Goal: Information Seeking & Learning: Learn about a topic

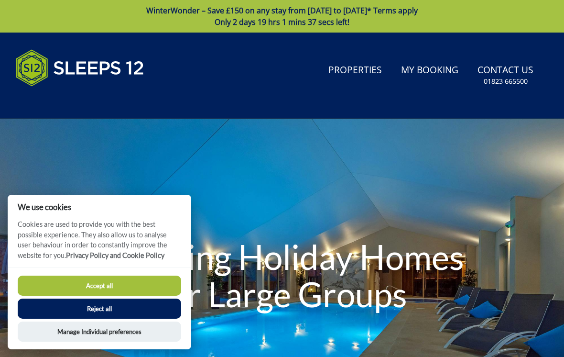
click at [143, 288] on button "Accept all" at bounding box center [100, 285] width 164 height 20
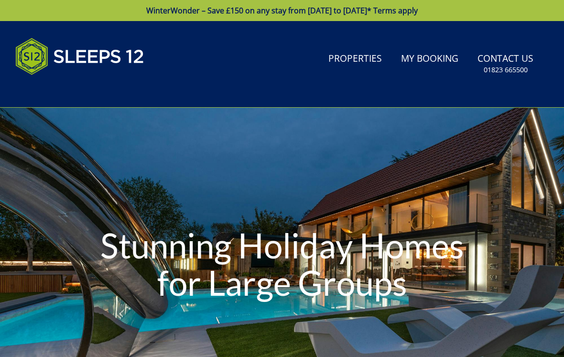
click at [367, 68] on link "Properties" at bounding box center [355, 59] width 61 height 22
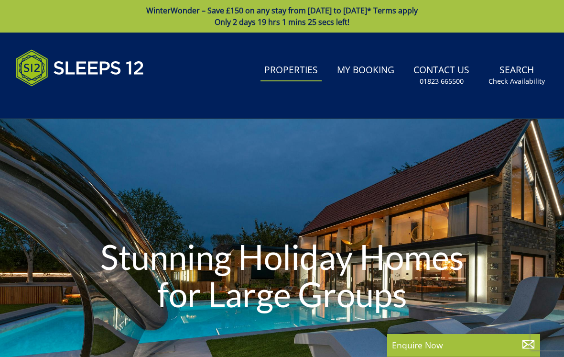
click at [298, 77] on link "Properties" at bounding box center [291, 71] width 61 height 22
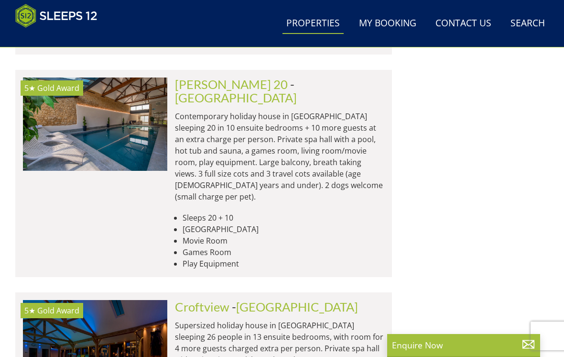
scroll to position [2211, 0]
click at [156, 300] on img at bounding box center [95, 346] width 144 height 93
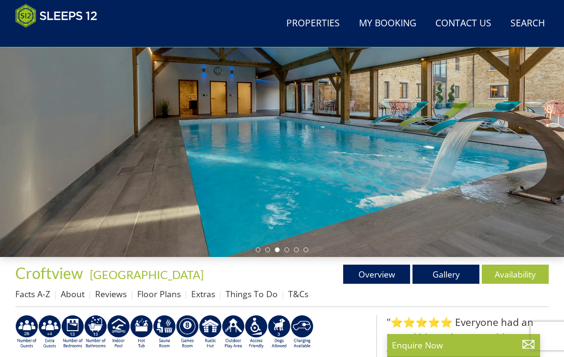
scroll to position [121, 0]
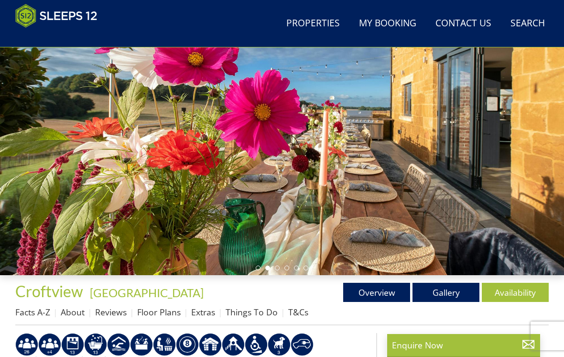
click at [456, 286] on link "Gallery" at bounding box center [446, 292] width 67 height 19
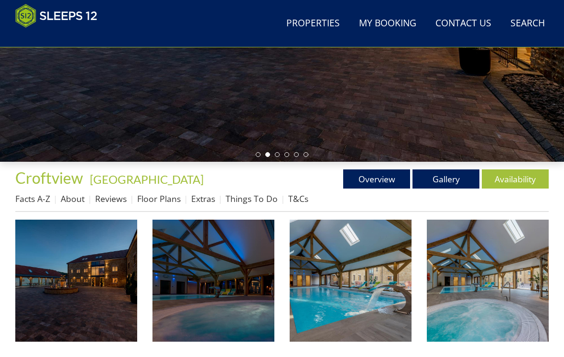
scroll to position [263, 0]
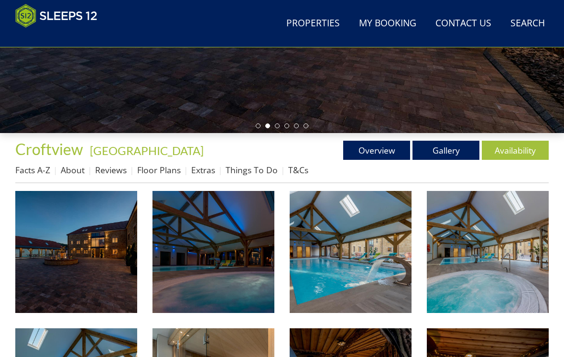
click at [97, 280] on img at bounding box center [76, 252] width 122 height 122
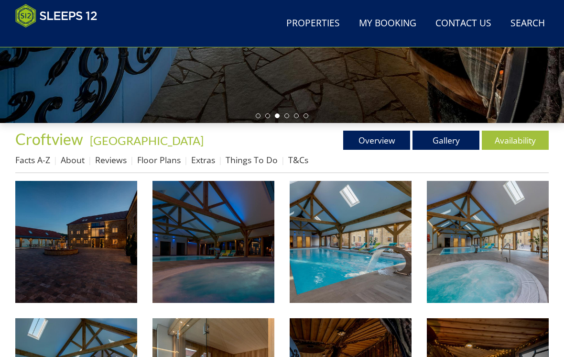
scroll to position [273, 0]
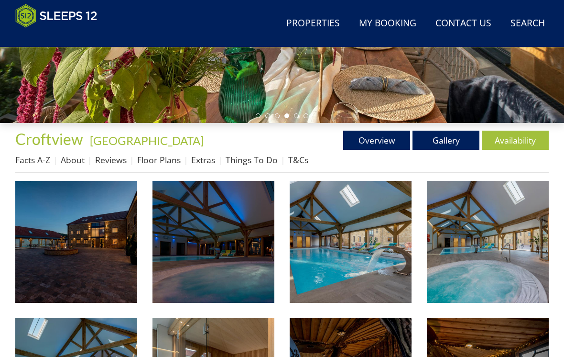
click at [211, 162] on link "Extras" at bounding box center [203, 159] width 24 height 11
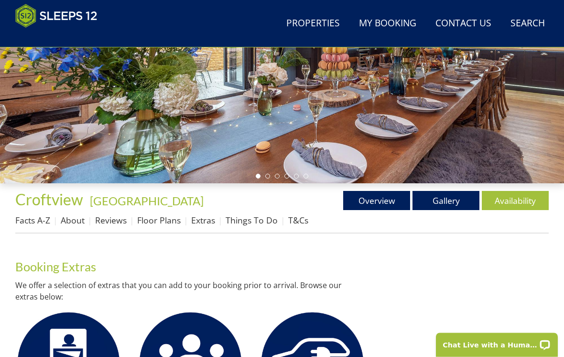
scroll to position [213, 0]
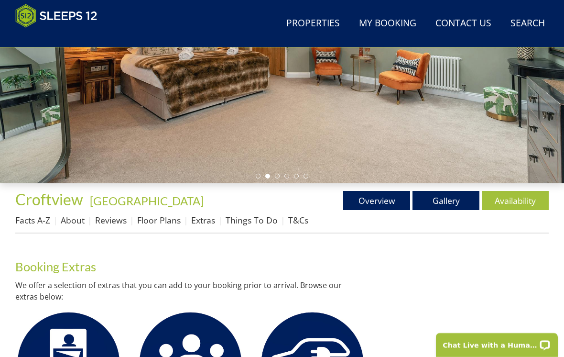
click at [260, 223] on link "Things To Do" at bounding box center [252, 219] width 52 height 11
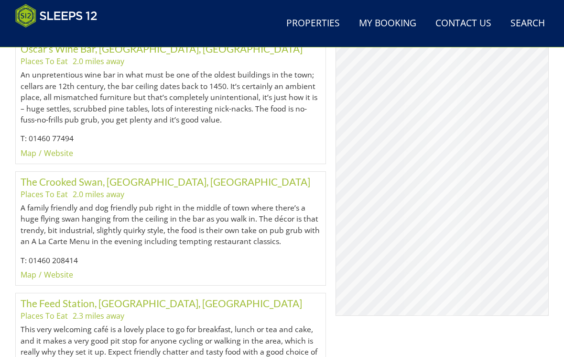
scroll to position [971, 0]
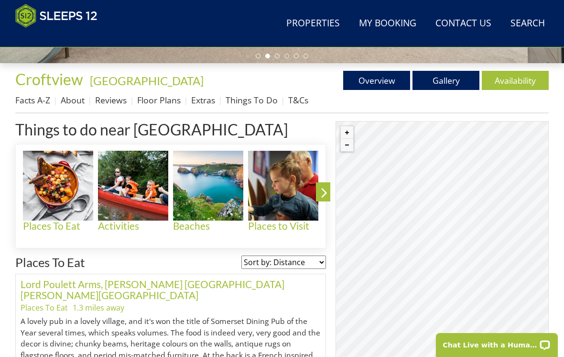
scroll to position [331, 0]
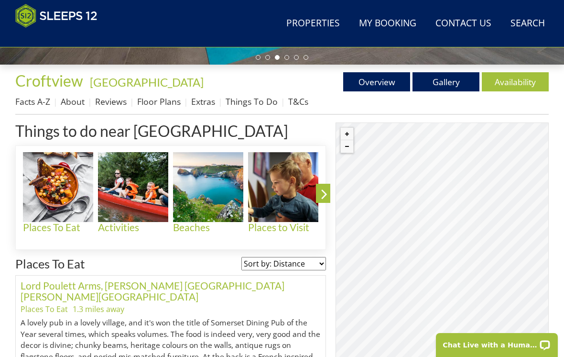
click at [218, 224] on h4 "Beaches" at bounding box center [208, 227] width 70 height 11
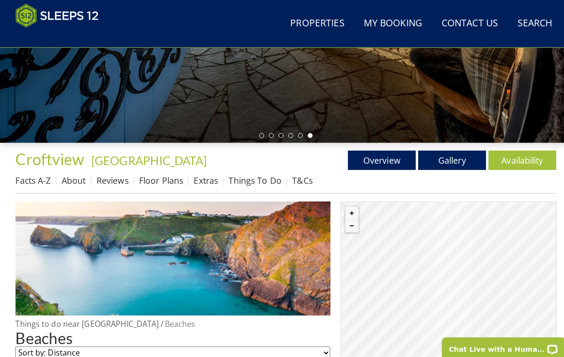
scroll to position [254, 0]
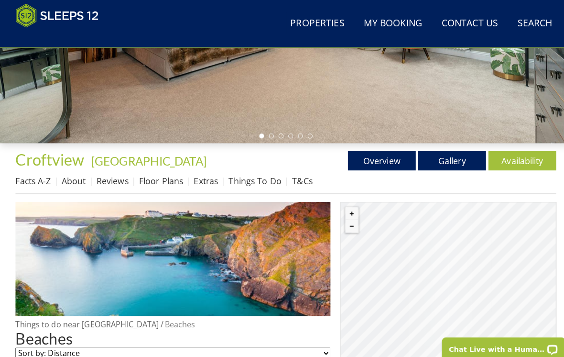
click at [110, 180] on link "Reviews" at bounding box center [111, 178] width 32 height 11
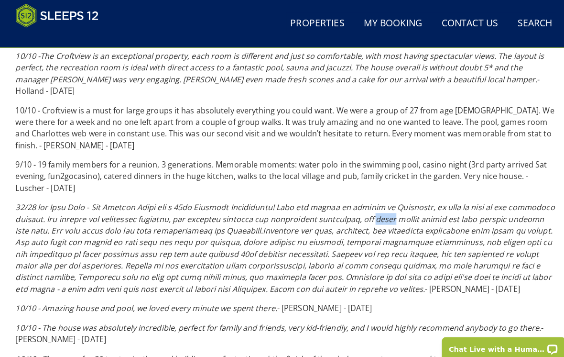
scroll to position [429, 0]
click at [411, 298] on p "10/10 - Amazing house and pool, we loved every minute we spent there. - Mansfie…" at bounding box center [282, 303] width 534 height 11
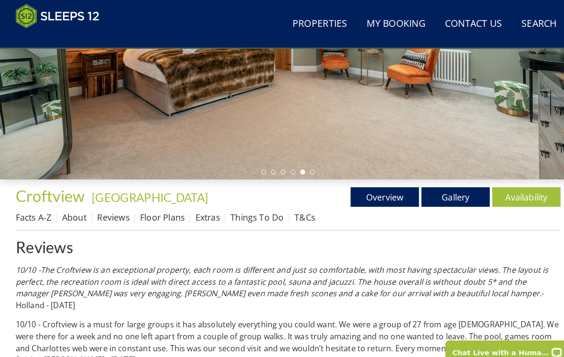
scroll to position [220, 0]
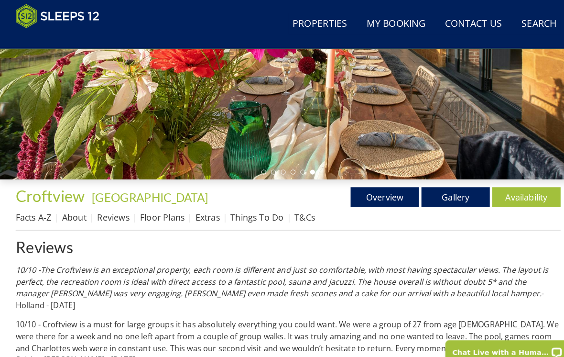
click at [303, 215] on link "T&Cs" at bounding box center [298, 212] width 20 height 11
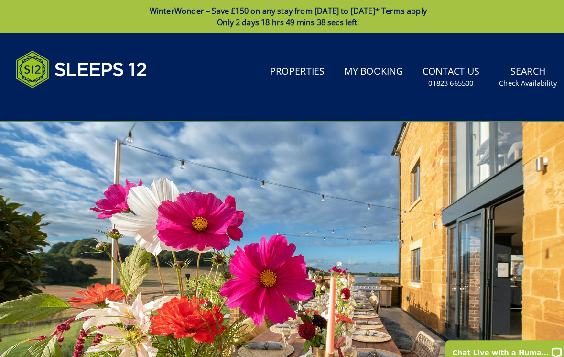
click at [303, 74] on link "Properties" at bounding box center [291, 71] width 61 height 22
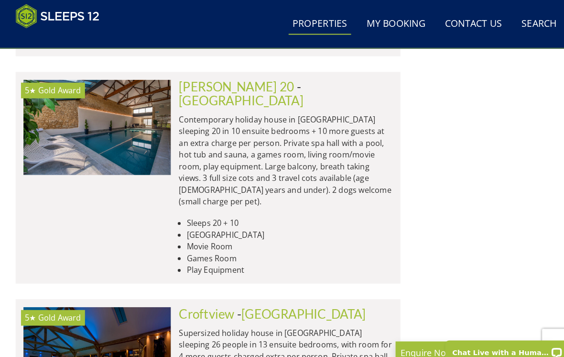
scroll to position [2211, 0]
click at [126, 301] on img at bounding box center [95, 347] width 144 height 93
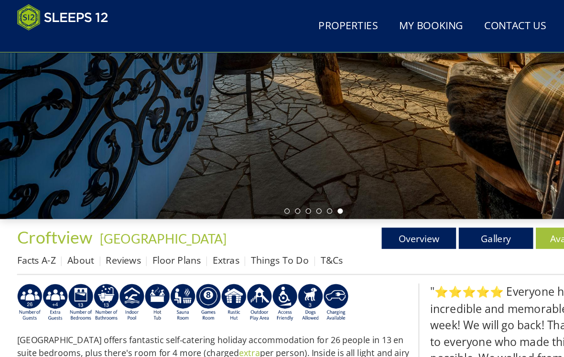
scroll to position [198, 0]
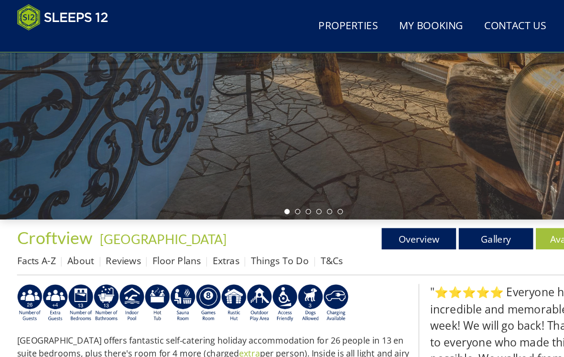
click at [259, 237] on link "Things To Do" at bounding box center [252, 234] width 52 height 11
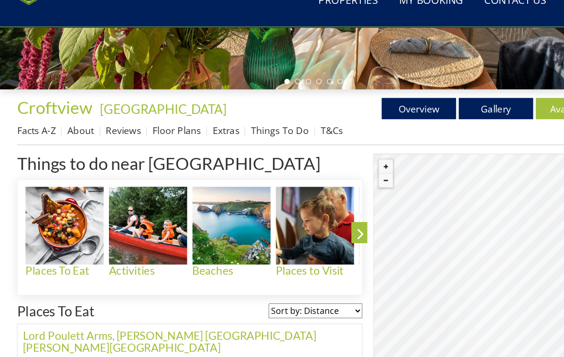
scroll to position [293, 0]
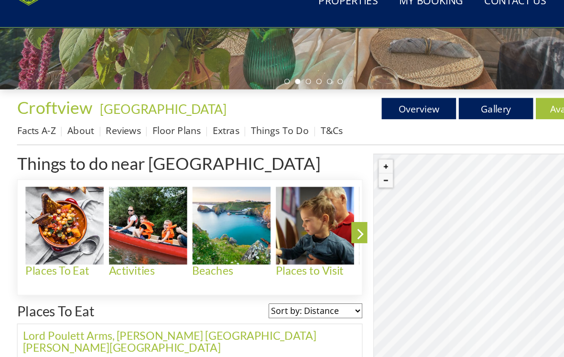
click at [288, 219] on img at bounding box center [283, 225] width 70 height 70
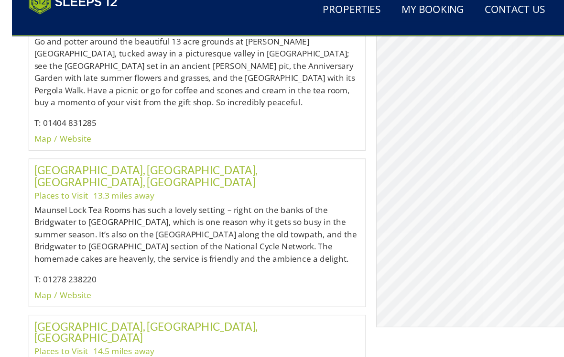
scroll to position [2998, 0]
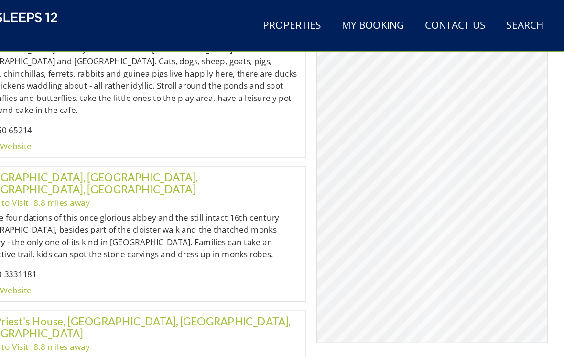
scroll to position [1671, 0]
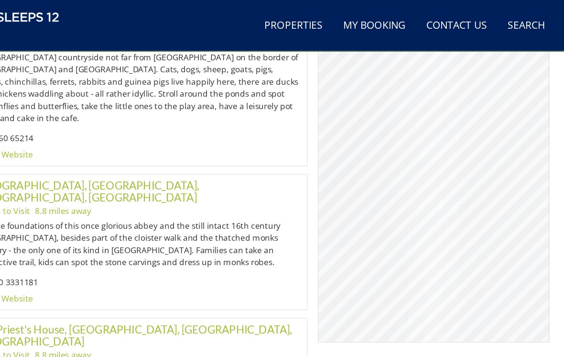
click at [436, 187] on div "© MapTiler © OpenStreetMap contributors" at bounding box center [442, 160] width 213 height 311
click at [436, 185] on div "© MapTiler © OpenStreetMap contributors" at bounding box center [442, 160] width 213 height 311
